Goal: Information Seeking & Learning: Check status

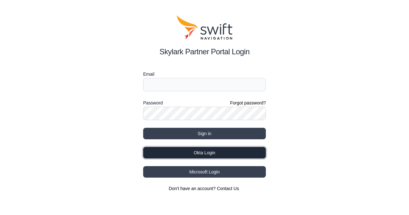
click at [235, 154] on button "Okta Login" at bounding box center [204, 153] width 123 height 12
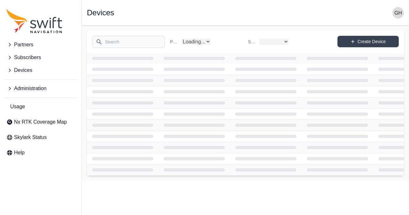
select select
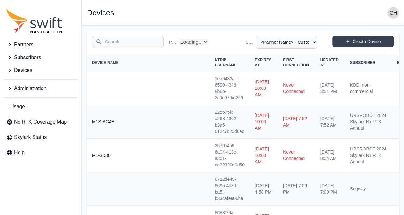
select select "Partner Name"
click at [44, 59] on button "Subscribers" at bounding box center [41, 57] width 74 height 13
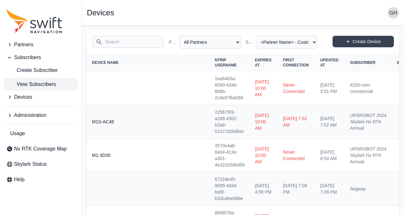
click at [42, 87] on span "View Subscribers" at bounding box center [31, 85] width 50 height 8
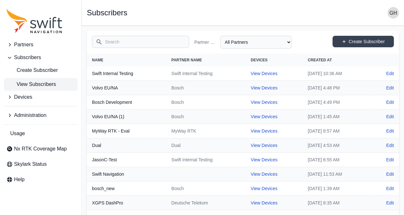
click at [111, 43] on input "Search" at bounding box center [140, 42] width 97 height 12
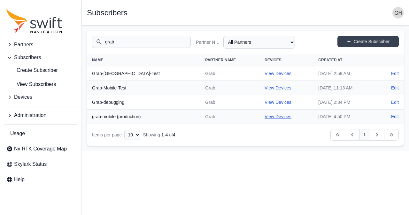
type input "grab"
click at [265, 116] on link "View Devices" at bounding box center [278, 116] width 27 height 5
select select "fe55257b-e26b-4112-869a-e544fc77323b"
